Goal: Information Seeking & Learning: Learn about a topic

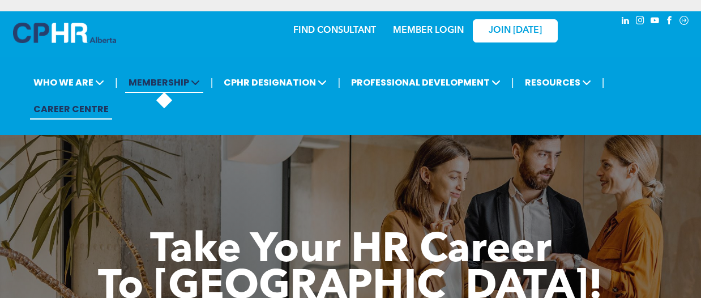
click at [180, 91] on span "MEMBERSHIP" at bounding box center [164, 82] width 78 height 21
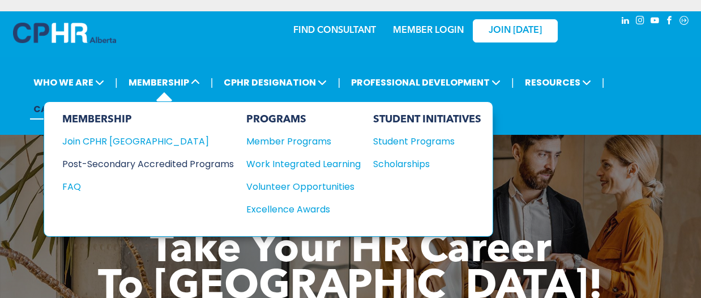
click at [217, 166] on div "Post-Secondary Accredited Programs" at bounding box center [139, 164] width 155 height 14
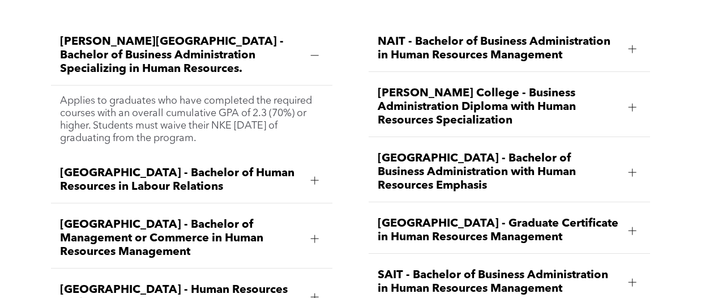
scroll to position [1383, 0]
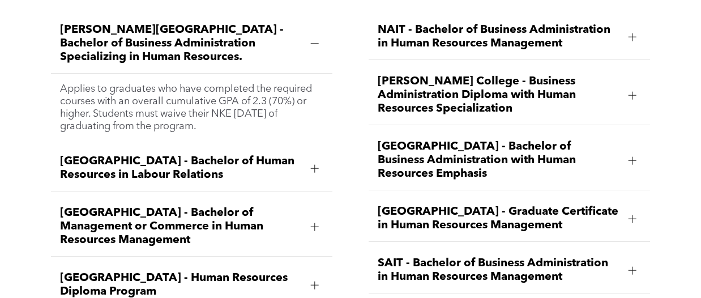
click at [564, 213] on span "[GEOGRAPHIC_DATA] - Graduate Certificate in Human Resources Management" at bounding box center [498, 218] width 241 height 27
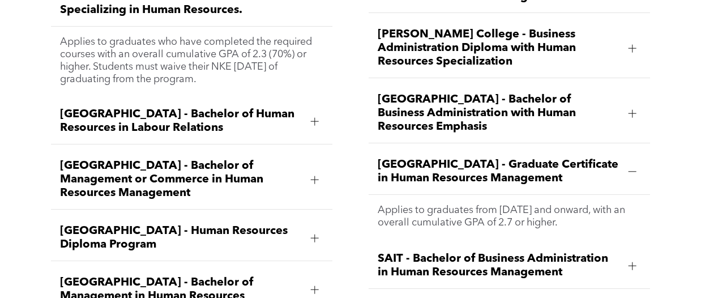
scroll to position [1431, 0]
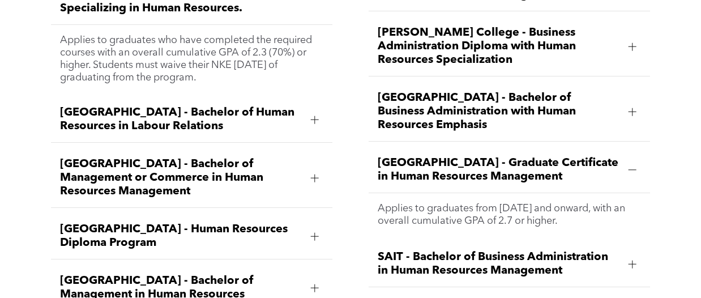
click at [699, 66] on div "[PERSON_NAME][GEOGRAPHIC_DATA] - Bachelor of Business Administration Specializi…" at bounding box center [350, 262] width 701 height 625
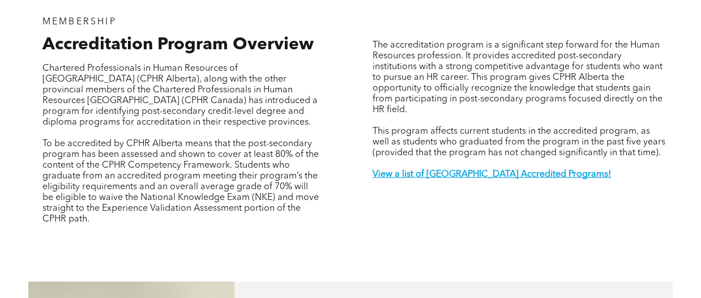
click at [266, 128] on p at bounding box center [181, 133] width 278 height 11
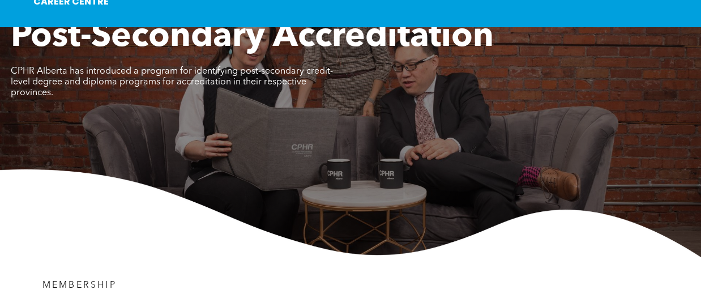
scroll to position [0, 0]
